Goal: Transaction & Acquisition: Purchase product/service

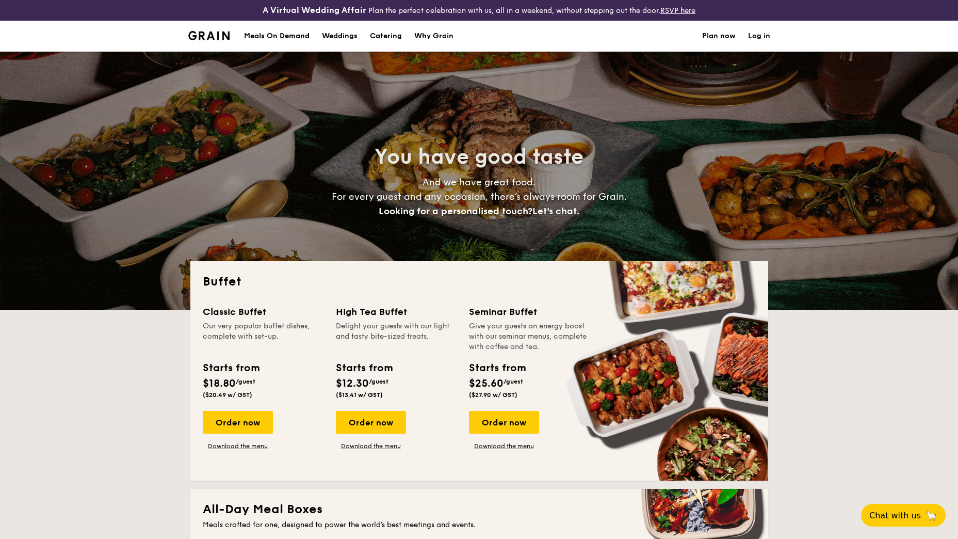
select select
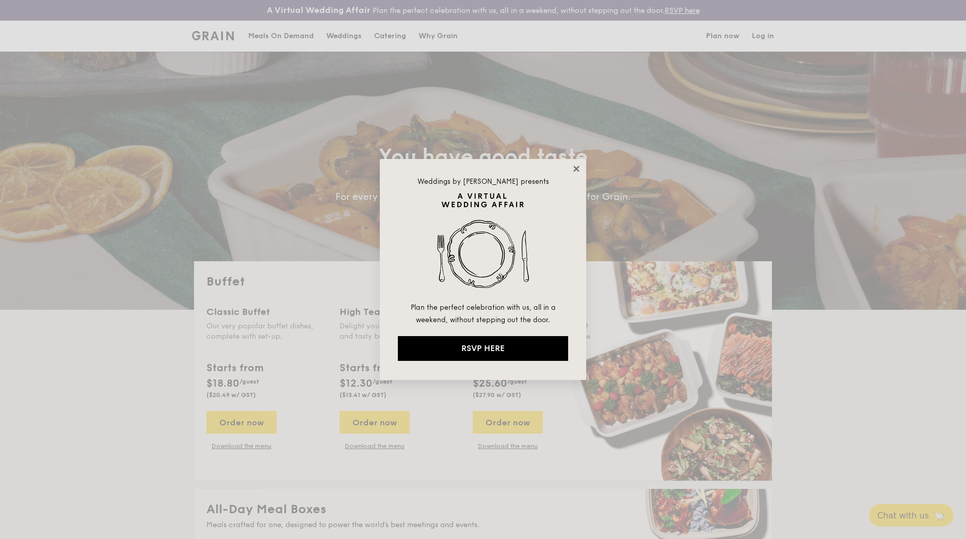
click at [575, 168] on icon at bounding box center [576, 168] width 9 height 9
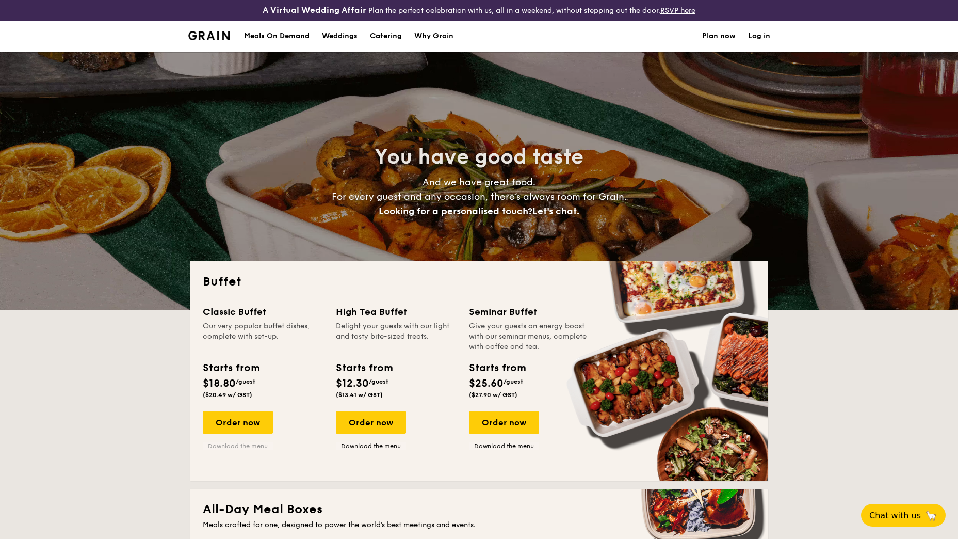
click at [231, 446] on link "Download the menu" at bounding box center [238, 446] width 70 height 8
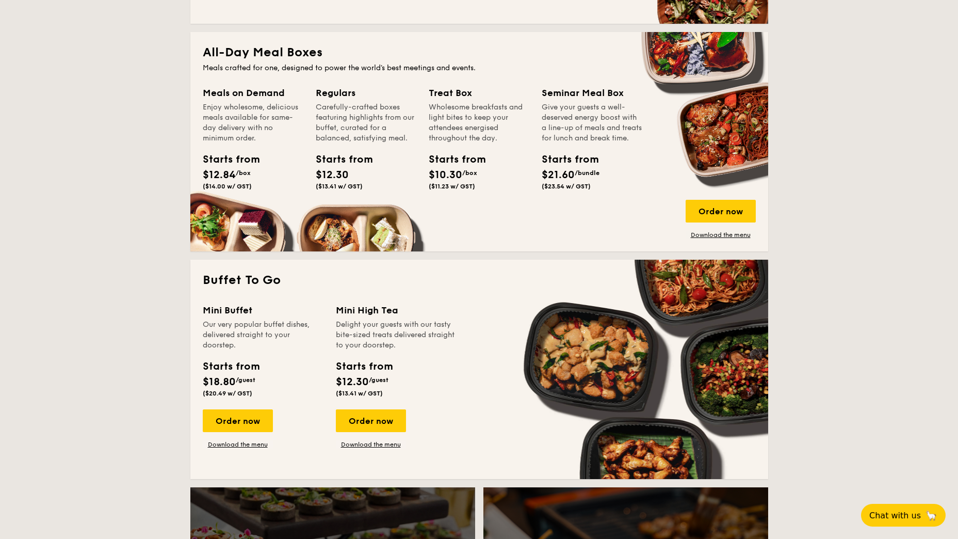
scroll to position [464, 0]
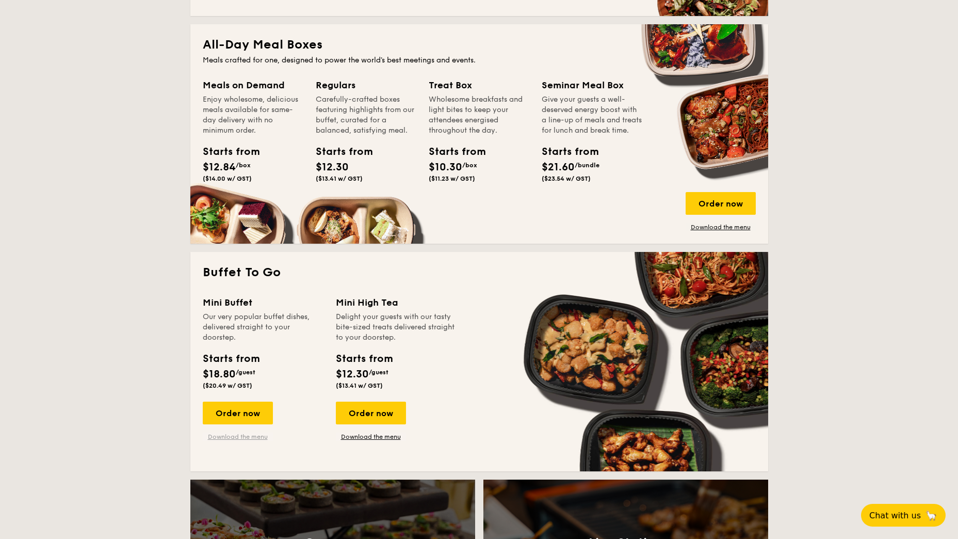
click at [252, 434] on link "Download the menu" at bounding box center [238, 436] width 70 height 8
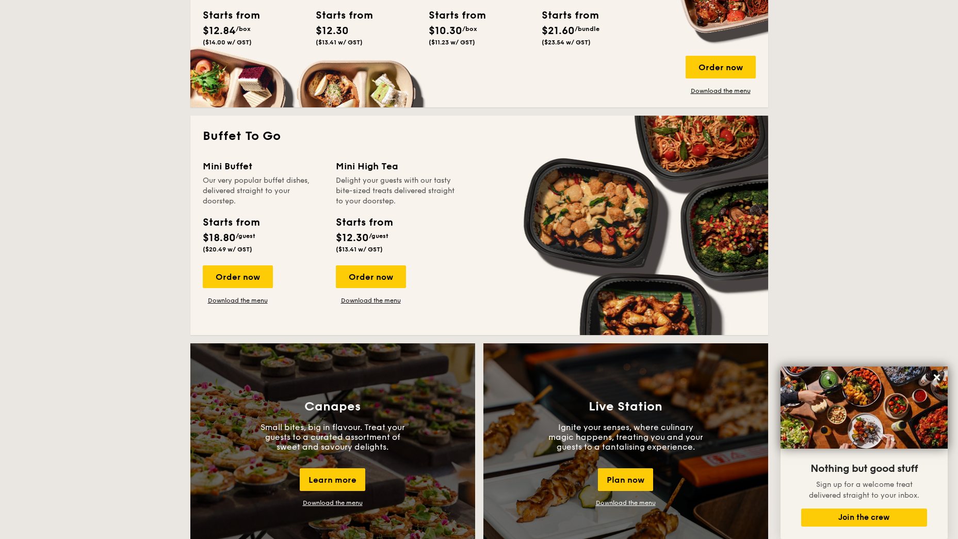
scroll to position [0, 0]
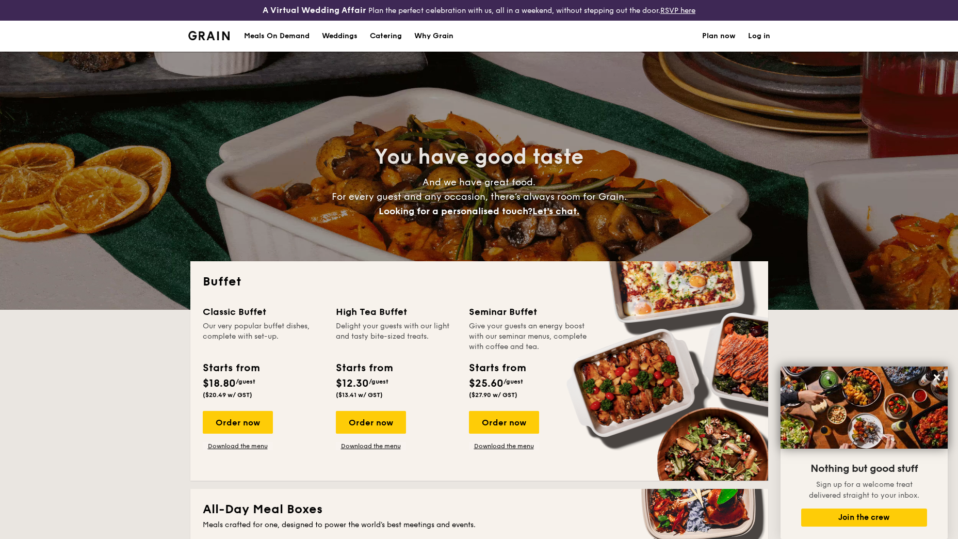
click at [272, 35] on div "Meals On Demand" at bounding box center [277, 36] width 66 height 31
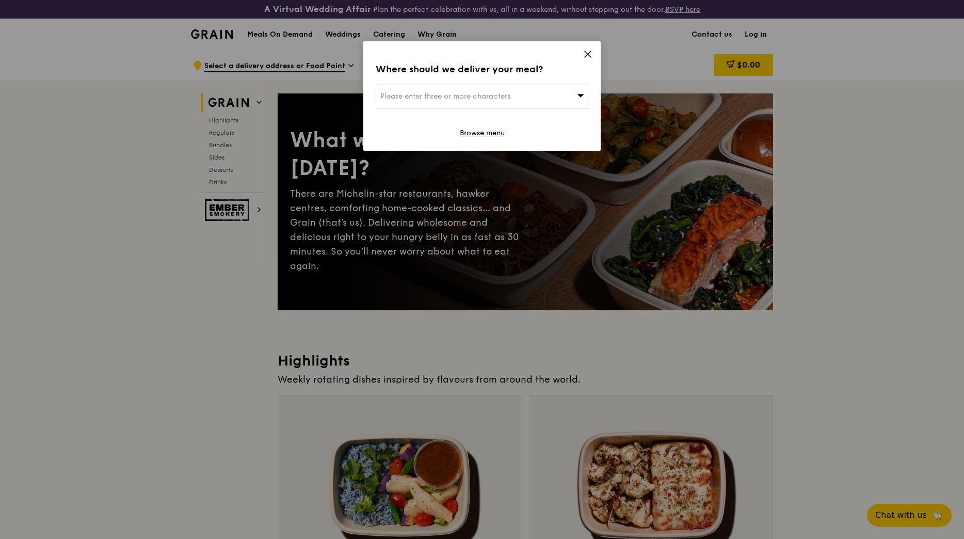
click at [587, 52] on icon at bounding box center [587, 54] width 9 height 9
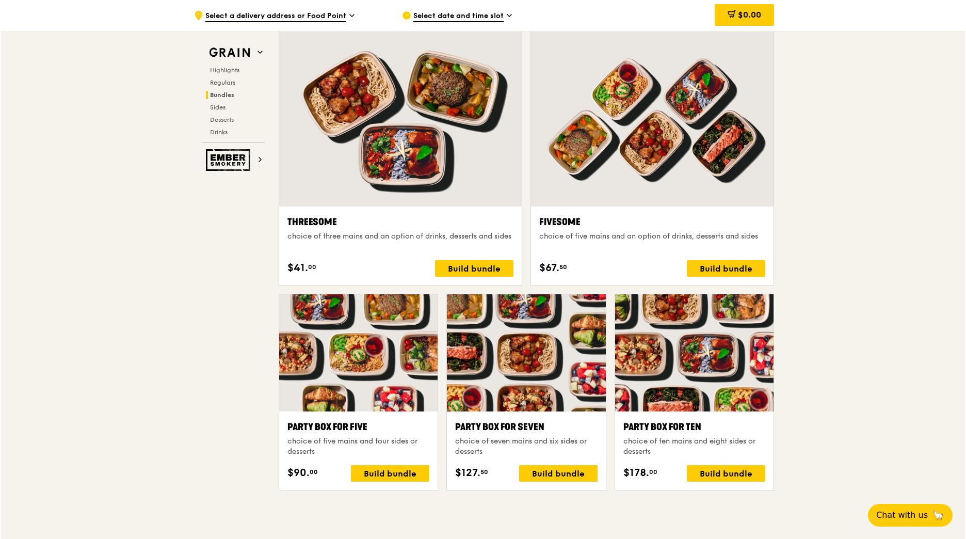
scroll to position [1857, 0]
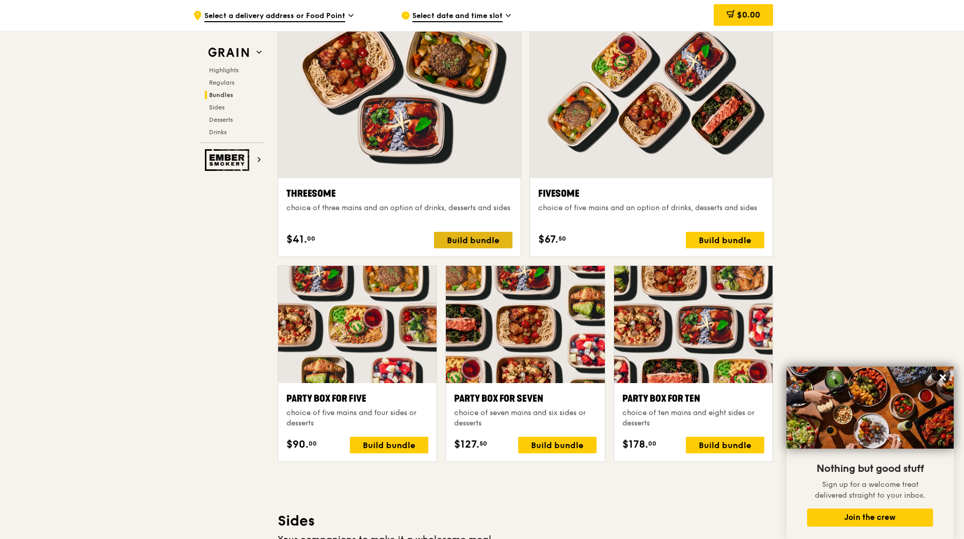
click at [478, 239] on div "Build bundle" at bounding box center [473, 240] width 78 height 17
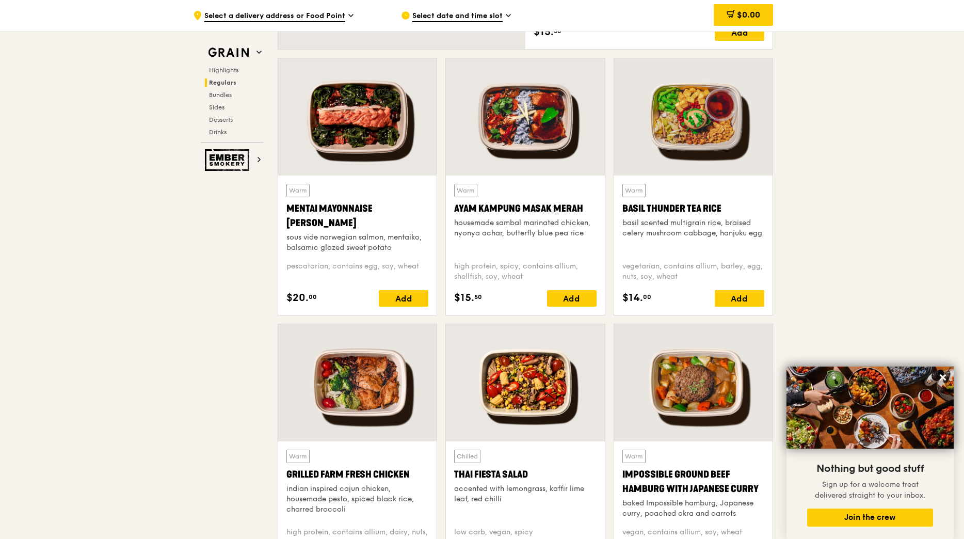
scroll to position [928, 0]
